Goal: Check status

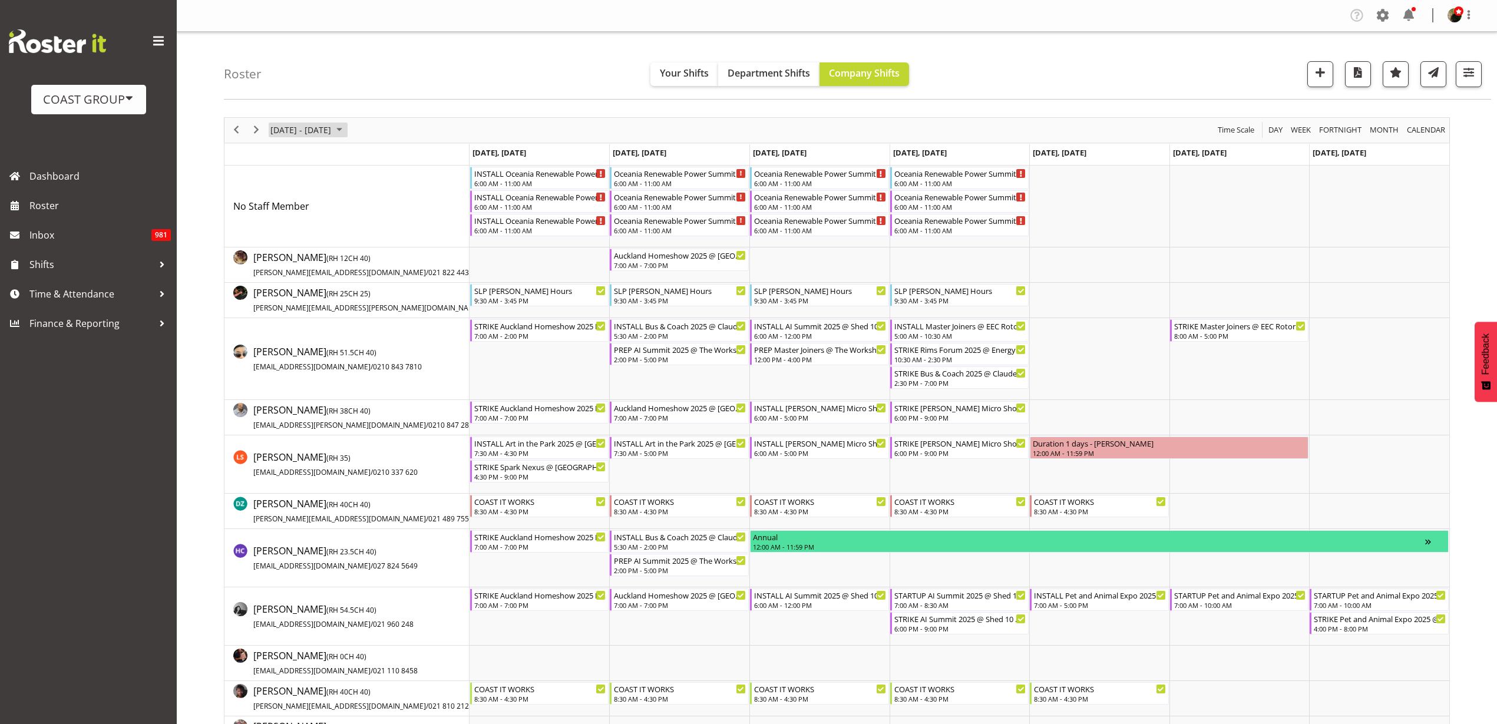
click at [326, 129] on span "[DATE] - [DATE]" at bounding box center [300, 130] width 63 height 15
click at [371, 157] on span "previous month" at bounding box center [373, 159] width 21 height 21
click at [317, 277] on span "27" at bounding box center [321, 281] width 18 height 18
